Goal: Complete application form: Complete application form

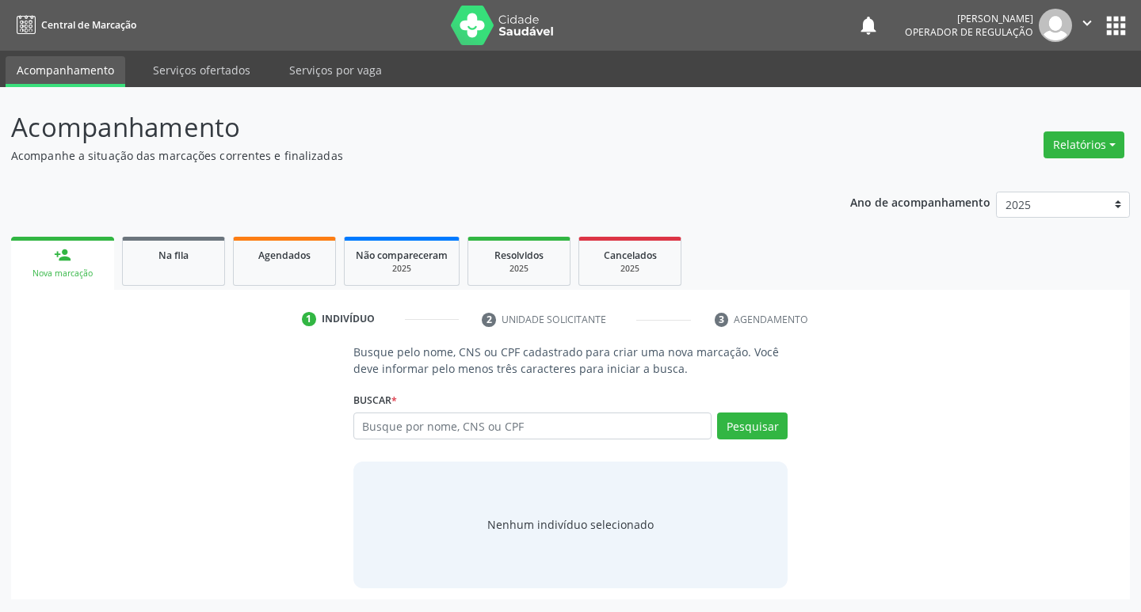
click at [612, 436] on input "text" at bounding box center [532, 426] width 359 height 27
click at [471, 443] on div "Busque por nome, CNS ou CPF Nenhum resultado encontrado para: " " Digite nome, …" at bounding box center [570, 432] width 435 height 38
type input "7024075190300021"
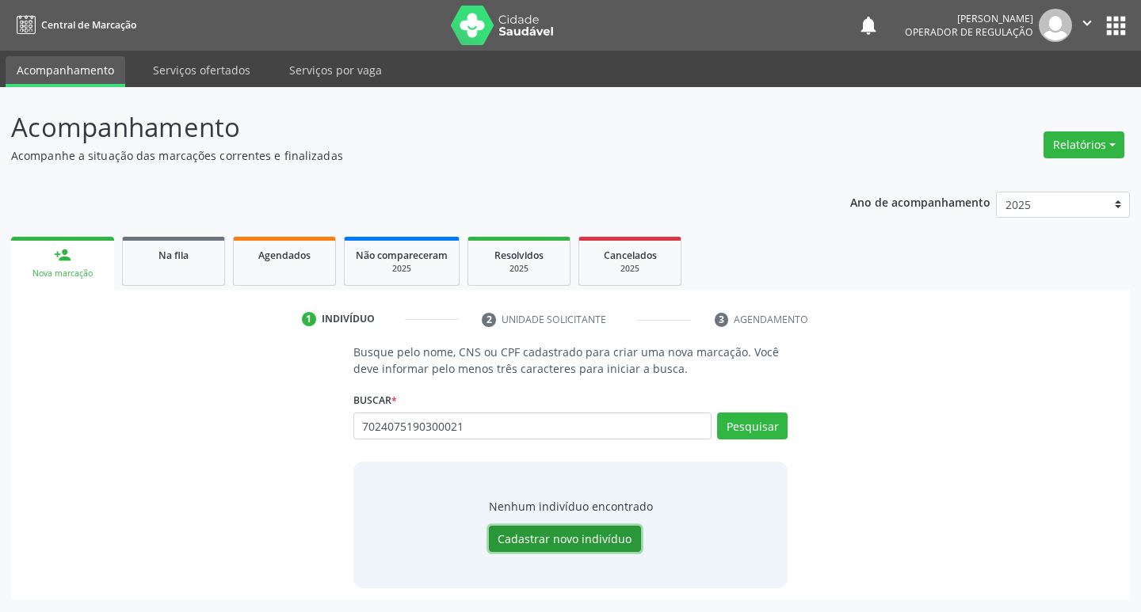
click at [626, 547] on button "Cadastrar novo indivíduo" at bounding box center [565, 539] width 152 height 27
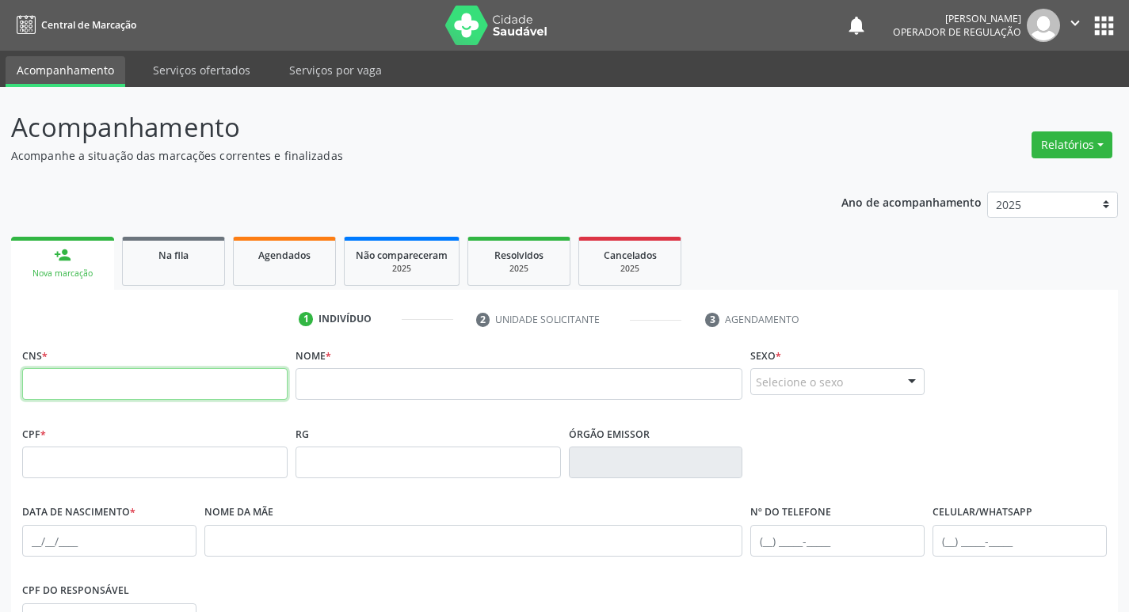
click at [214, 397] on input "text" at bounding box center [154, 384] width 265 height 32
type input "702 4075 1903 0021"
